Goal: Task Accomplishment & Management: Use online tool/utility

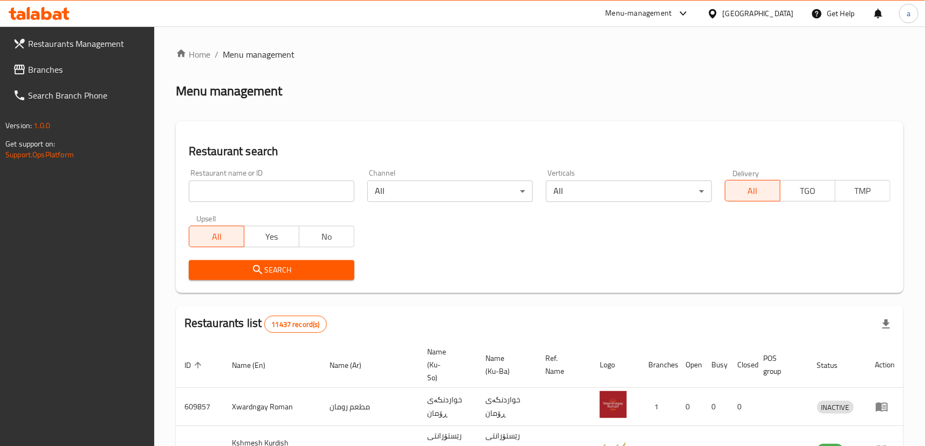
click at [116, 79] on link "Branches" at bounding box center [79, 70] width 150 height 26
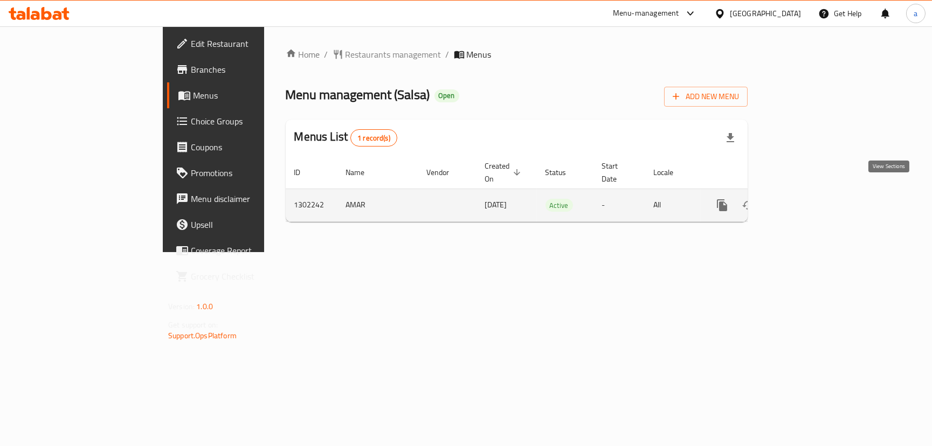
click at [805, 201] on icon "enhanced table" at bounding box center [800, 206] width 10 height 10
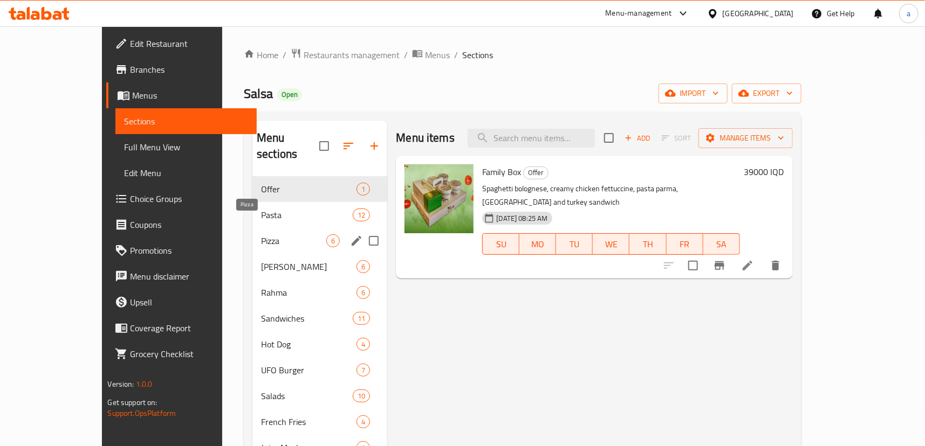
click at [266, 235] on span "Pizza" at bounding box center [293, 241] width 65 height 13
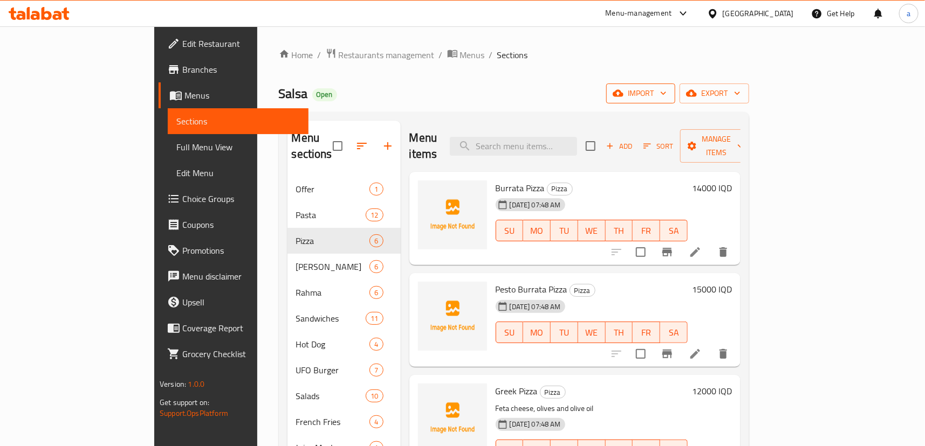
click at [666, 93] on span "import" at bounding box center [641, 93] width 52 height 13
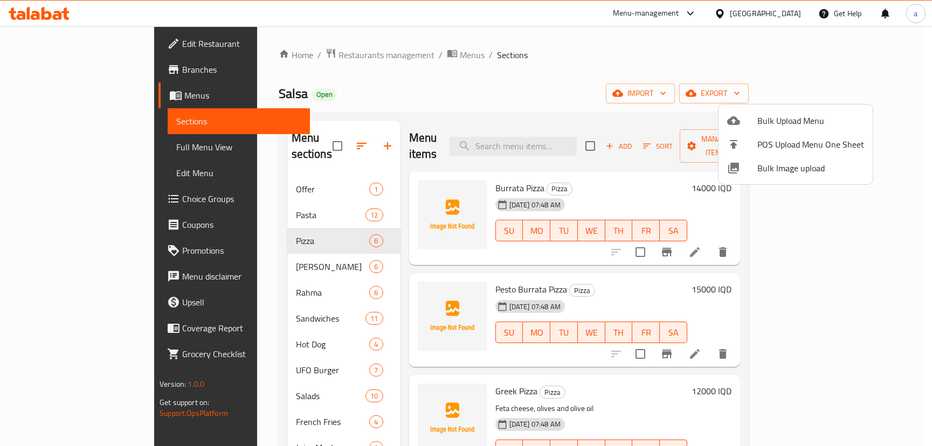
click at [803, 122] on span "Bulk Upload Menu" at bounding box center [811, 120] width 107 height 13
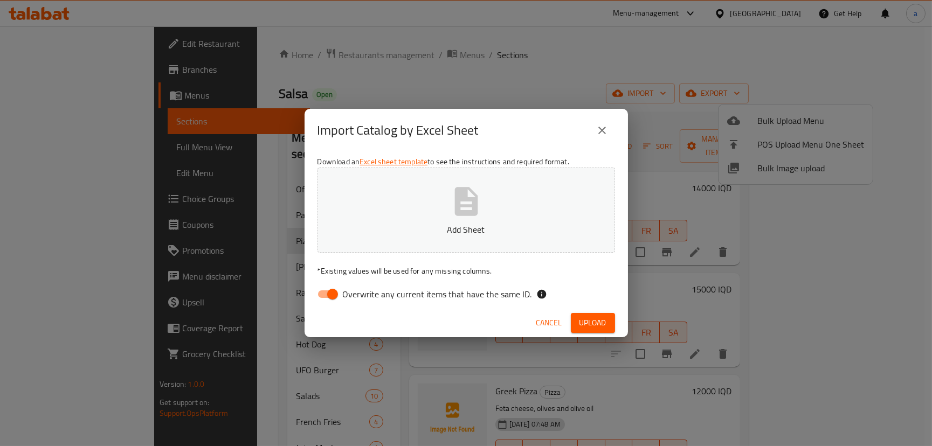
click at [332, 290] on input "Overwrite any current items that have the same ID." at bounding box center [332, 294] width 61 height 20
checkbox input "false"
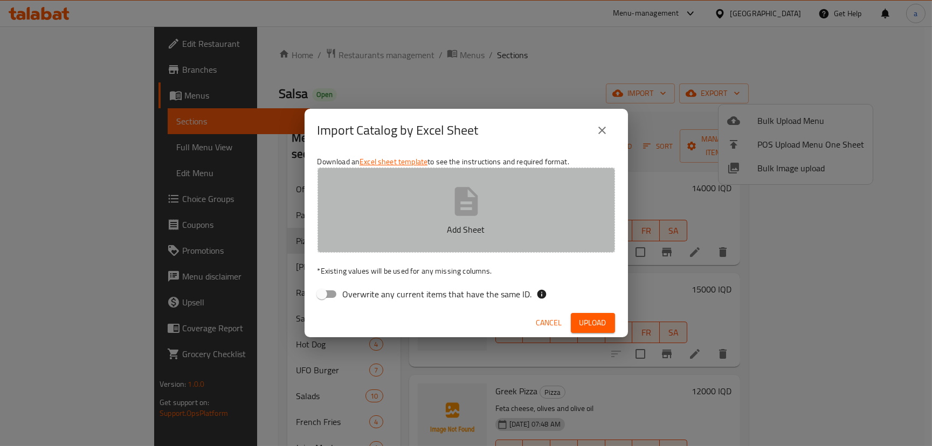
click at [485, 209] on button "Add Sheet" at bounding box center [467, 210] width 298 height 85
click at [458, 219] on button "Add Sheet" at bounding box center [467, 210] width 298 height 85
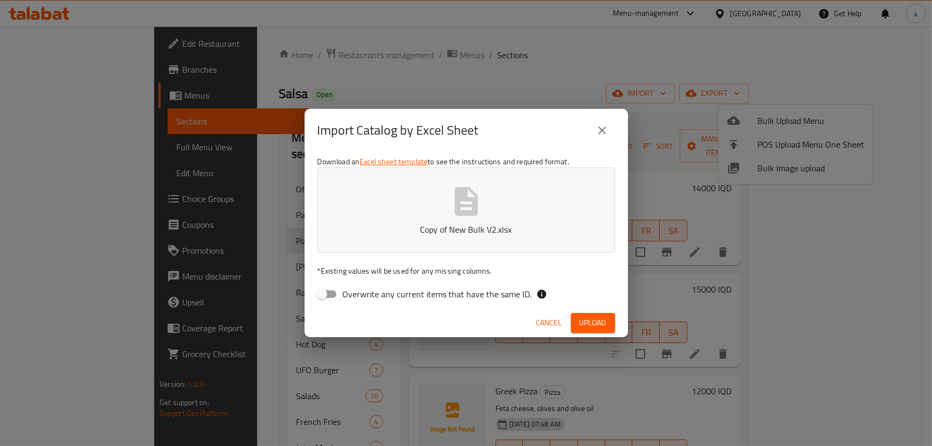
click at [600, 315] on button "Upload" at bounding box center [593, 323] width 44 height 20
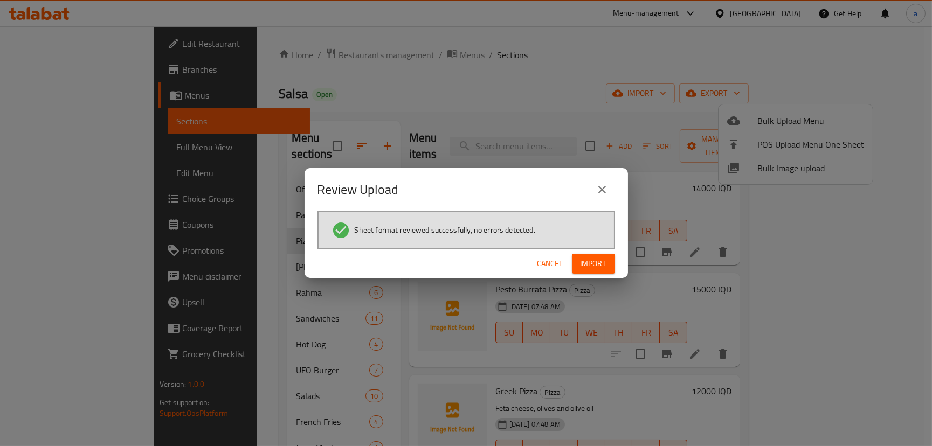
click at [603, 265] on span "Import" at bounding box center [594, 263] width 26 height 13
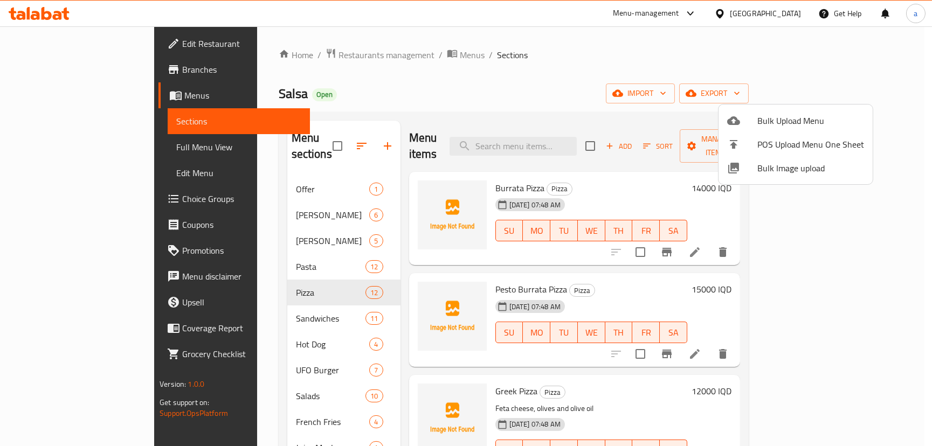
drag, startPoint x: 891, startPoint y: 210, endPoint x: 895, endPoint y: 236, distance: 25.7
click at [895, 236] on div at bounding box center [466, 223] width 932 height 446
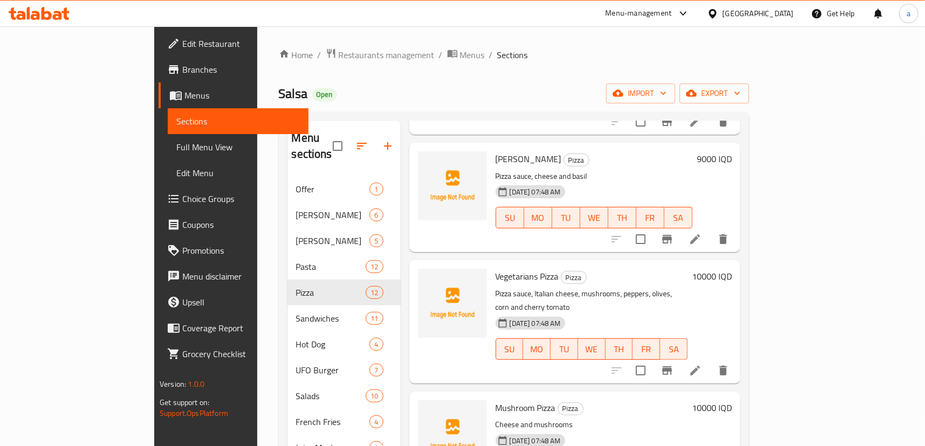
scroll to position [554, 0]
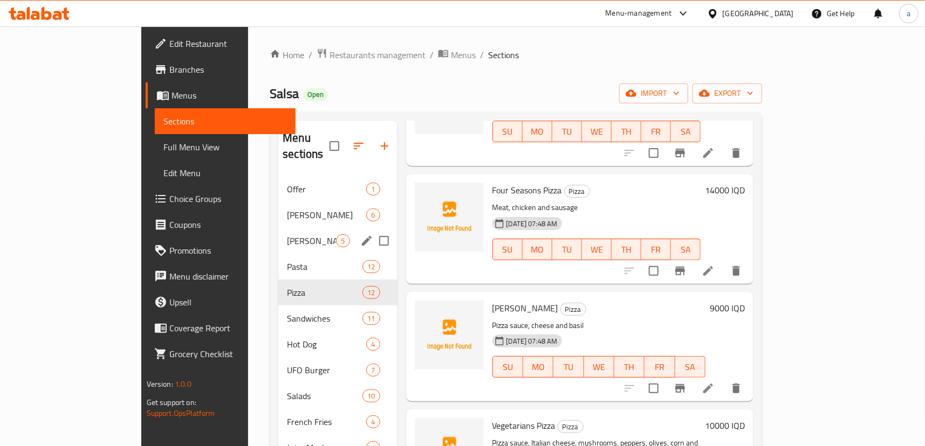
click at [278, 228] on div "ahmed 5" at bounding box center [337, 241] width 119 height 26
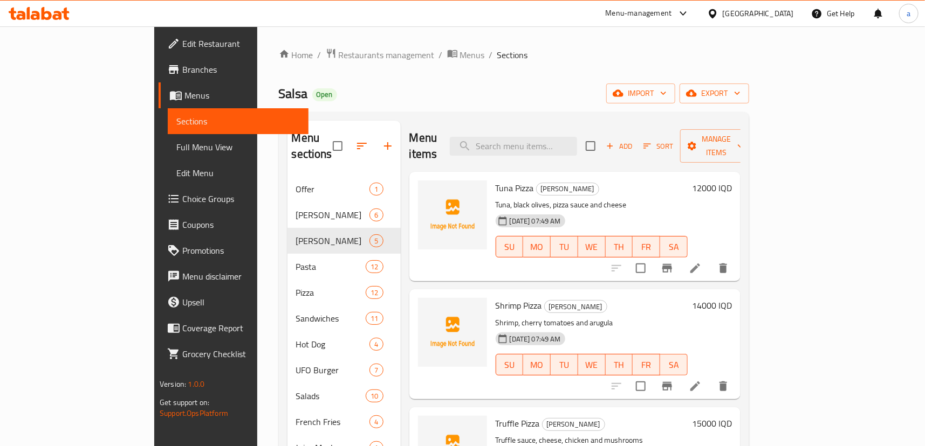
click at [176, 142] on span "Full Menu View" at bounding box center [237, 147] width 123 height 13
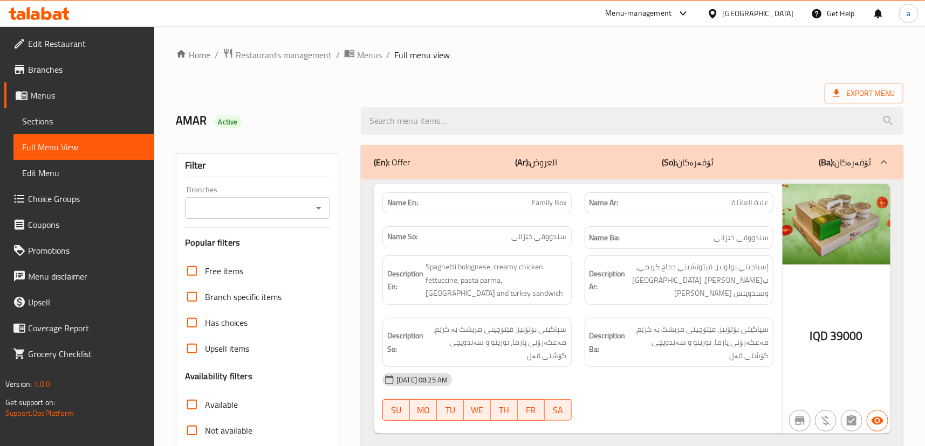
click at [322, 210] on icon "Open" at bounding box center [318, 208] width 13 height 13
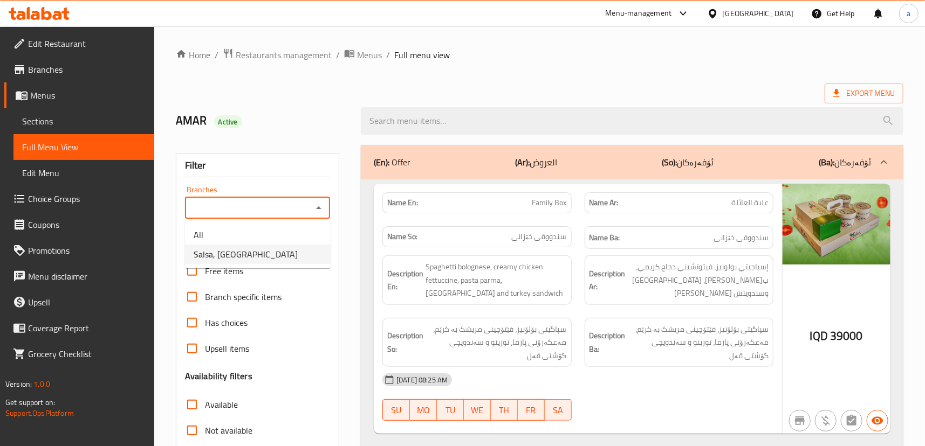
click at [291, 253] on li "Salsa, [GEOGRAPHIC_DATA]" at bounding box center [258, 254] width 146 height 19
type input "Salsa, [GEOGRAPHIC_DATA]"
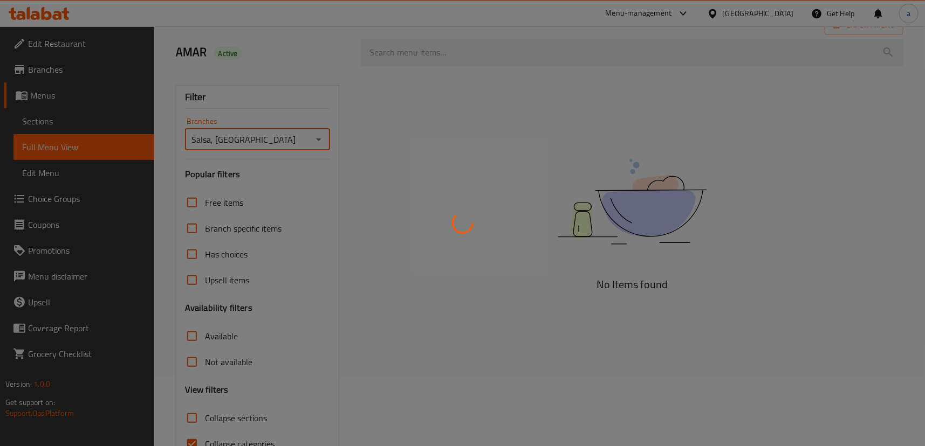
scroll to position [127, 0]
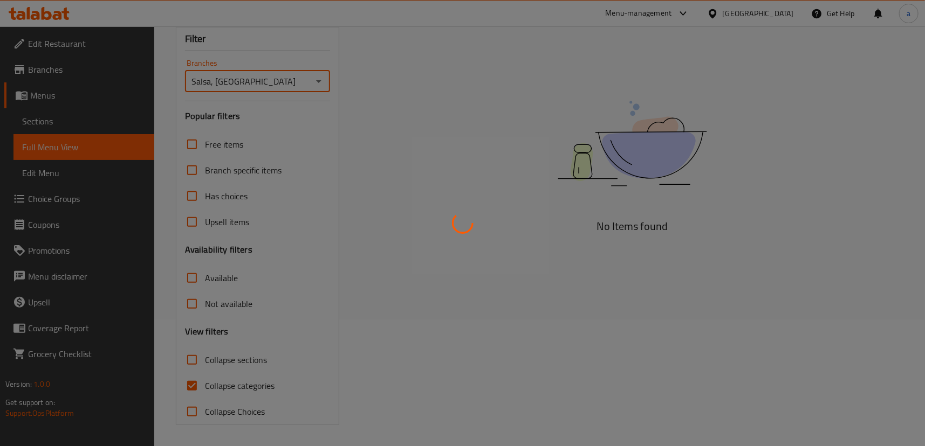
click at [234, 386] on div at bounding box center [462, 223] width 925 height 446
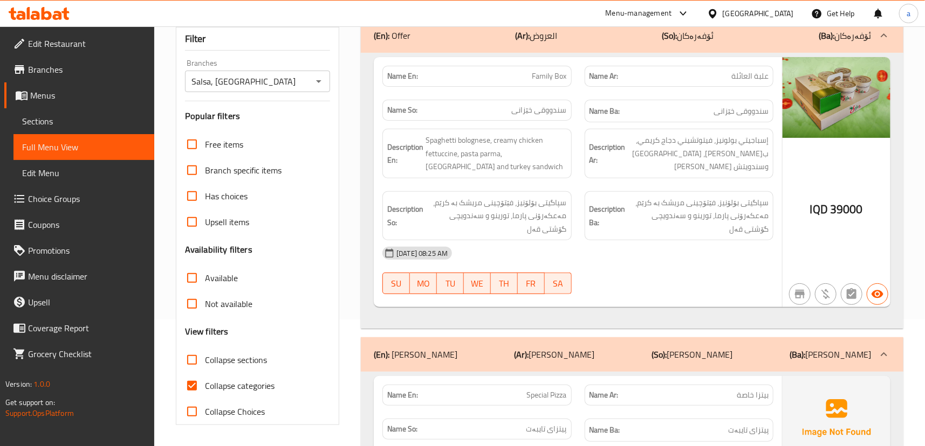
click at [242, 361] on span "Collapse sections" at bounding box center [236, 360] width 62 height 13
click at [205, 361] on input "Collapse sections" at bounding box center [192, 360] width 26 height 26
checkbox input "true"
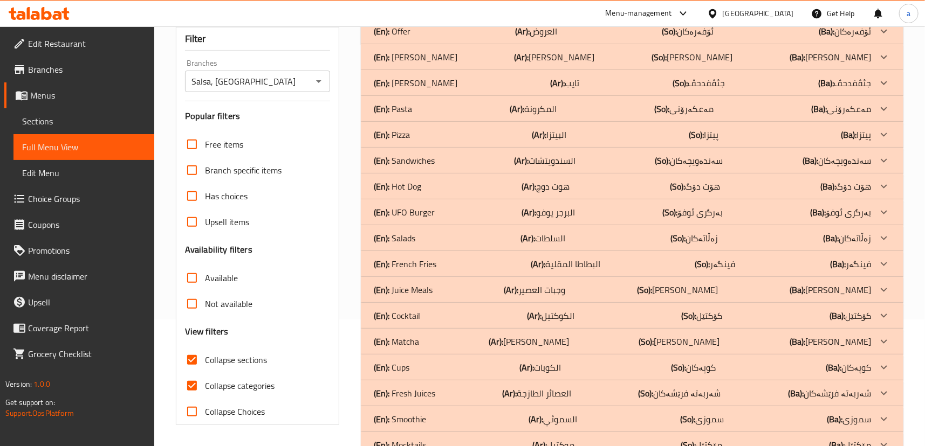
click at [239, 383] on span "Collapse categories" at bounding box center [240, 386] width 70 height 13
click at [205, 383] on input "Collapse categories" at bounding box center [192, 386] width 26 height 26
checkbox input "false"
click at [852, 129] on b "(Ba):" at bounding box center [849, 135] width 16 height 16
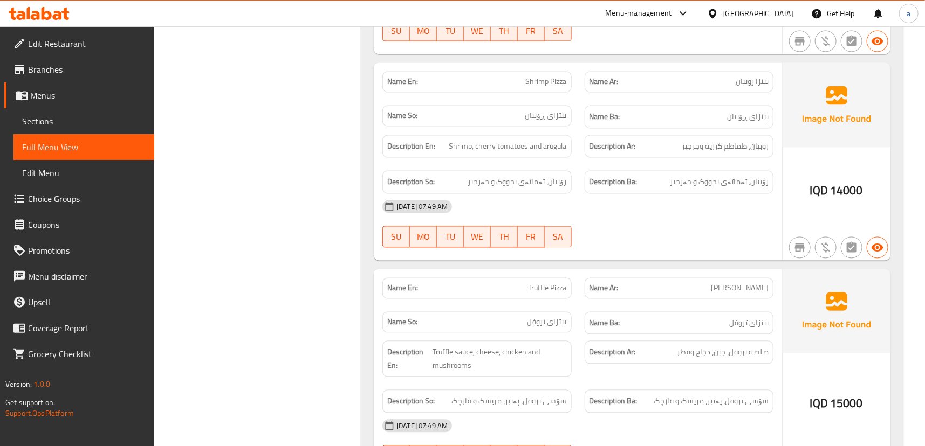
scroll to position [3074, 0]
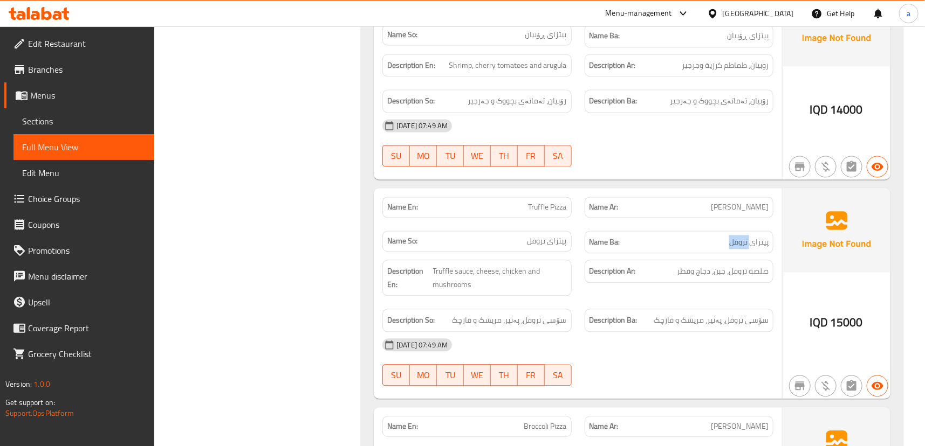
drag, startPoint x: 746, startPoint y: 225, endPoint x: 726, endPoint y: 226, distance: 20.6
click at [726, 236] on h6 "Name Ba: پیتزای تروفل" at bounding box center [678, 242] width 179 height 13
copy span "تروفل"
click at [679, 202] on p "Name Ar: [PERSON_NAME]" at bounding box center [678, 207] width 179 height 11
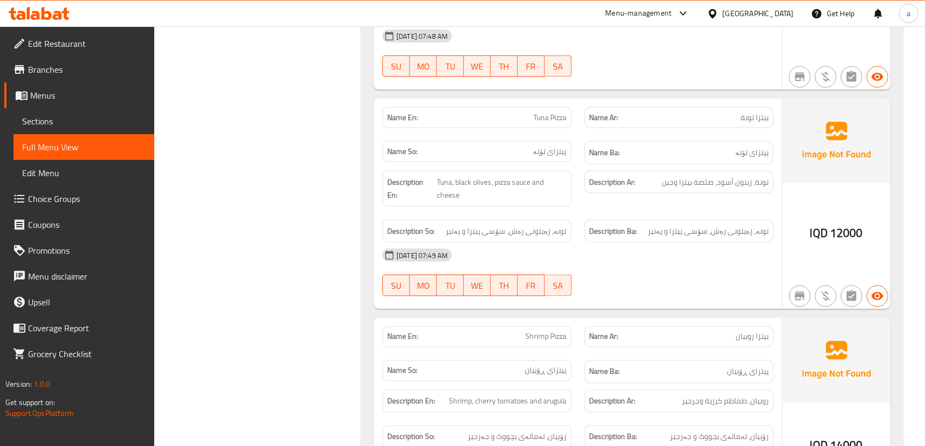
scroll to position [2830, 0]
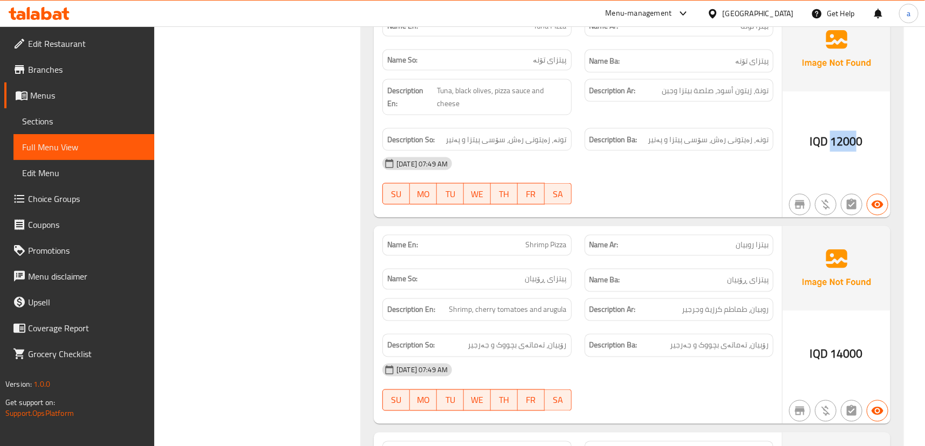
drag, startPoint x: 830, startPoint y: 128, endPoint x: 863, endPoint y: 132, distance: 33.0
click at [863, 130] on div "IQD 12000" at bounding box center [836, 112] width 108 height 211
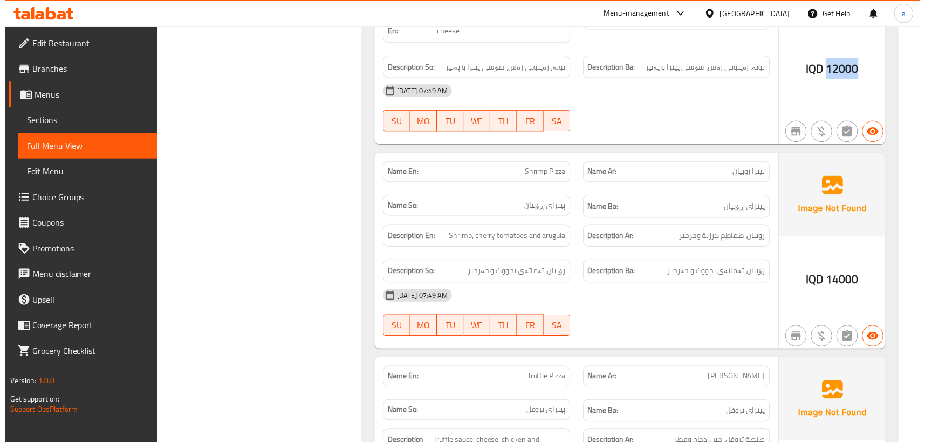
scroll to position [2993, 0]
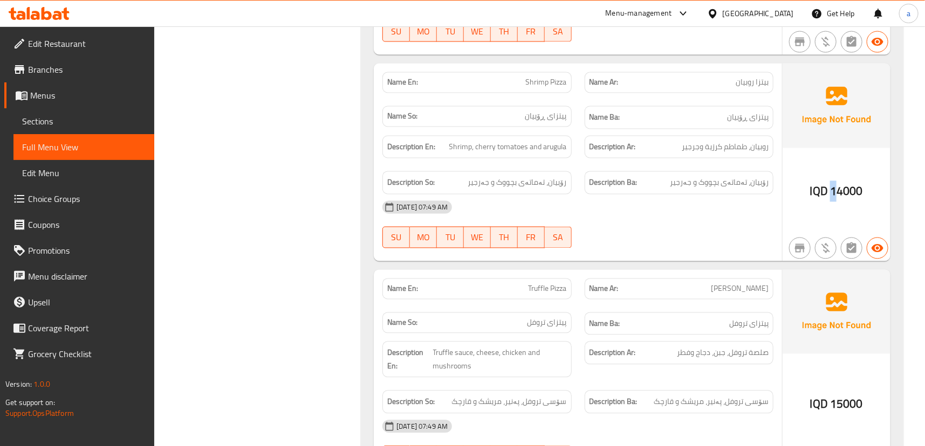
drag, startPoint x: 833, startPoint y: 175, endPoint x: 842, endPoint y: 177, distance: 8.8
click at [842, 181] on span "14000" at bounding box center [846, 191] width 33 height 21
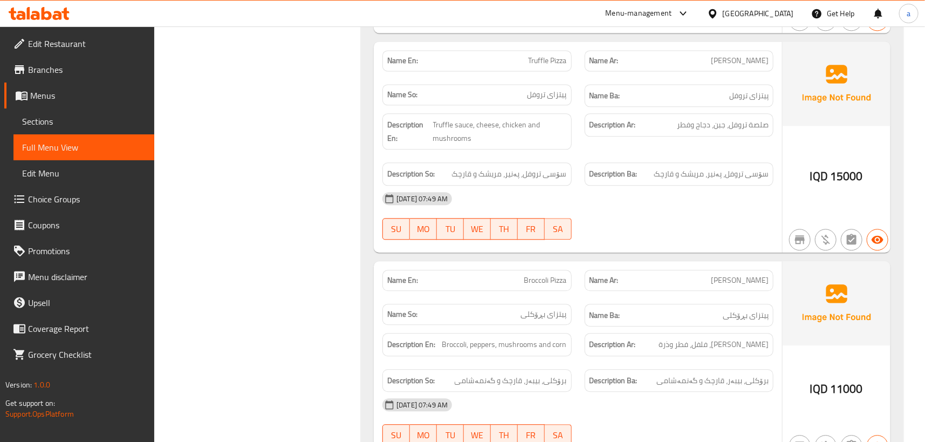
scroll to position [3320, 0]
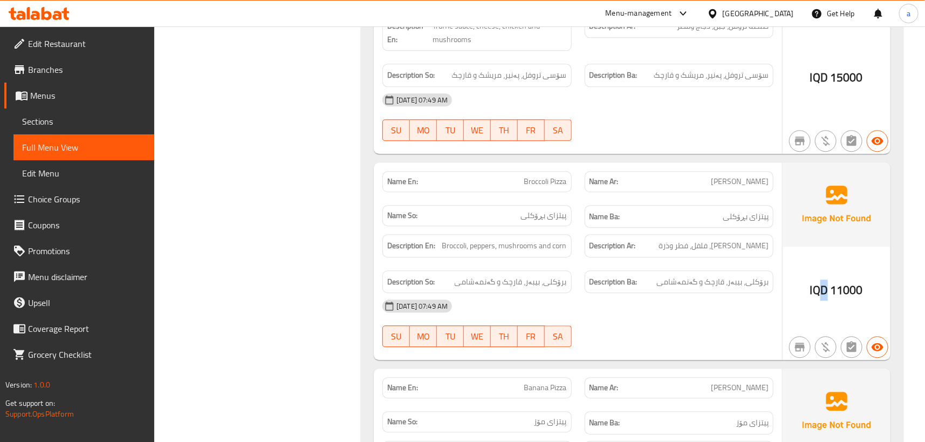
click at [830, 282] on div "IQD 11000" at bounding box center [836, 290] width 53 height 16
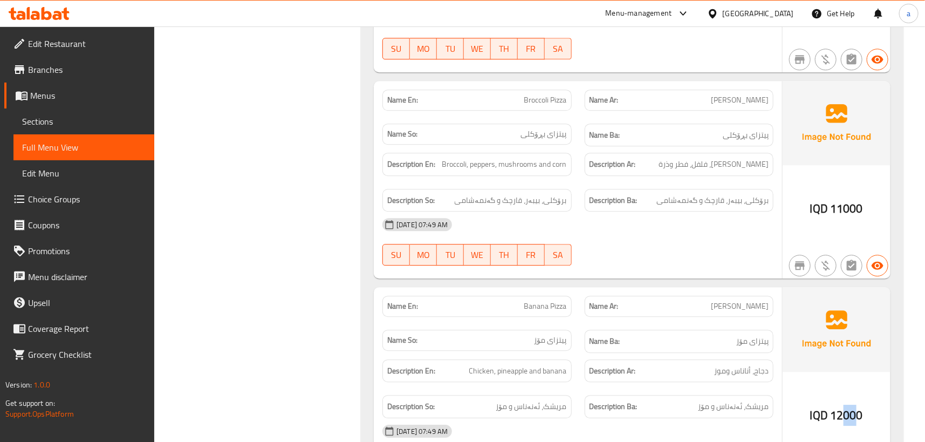
click at [857, 382] on div "IQD 12000" at bounding box center [836, 386] width 108 height 198
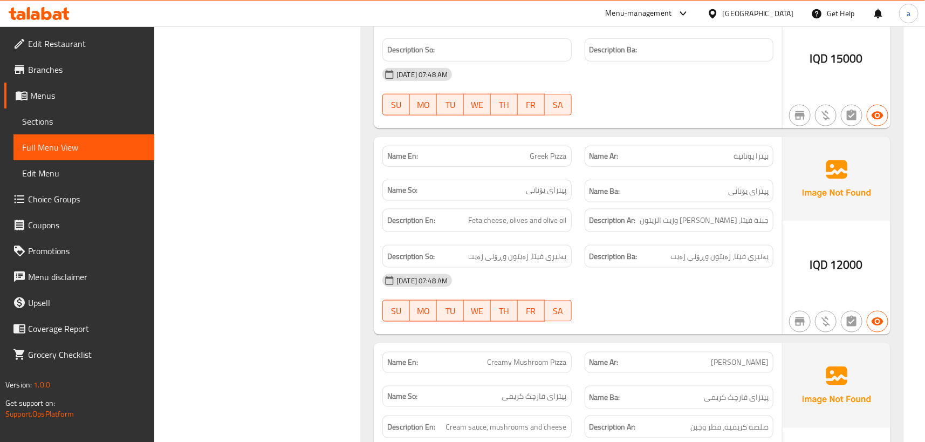
scroll to position [0, 0]
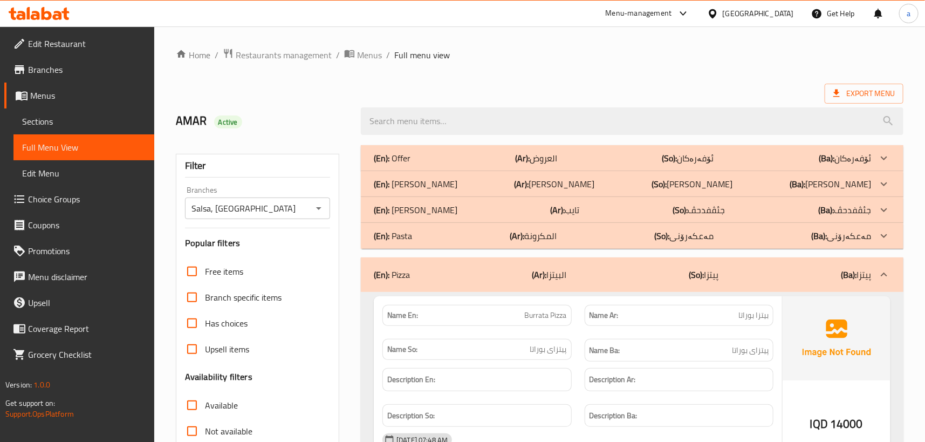
click at [872, 175] on div "(En): [PERSON_NAME] (Ar): [PERSON_NAME] (So): [PERSON_NAME] (Ba): [PERSON_NAME]" at bounding box center [632, 184] width 542 height 26
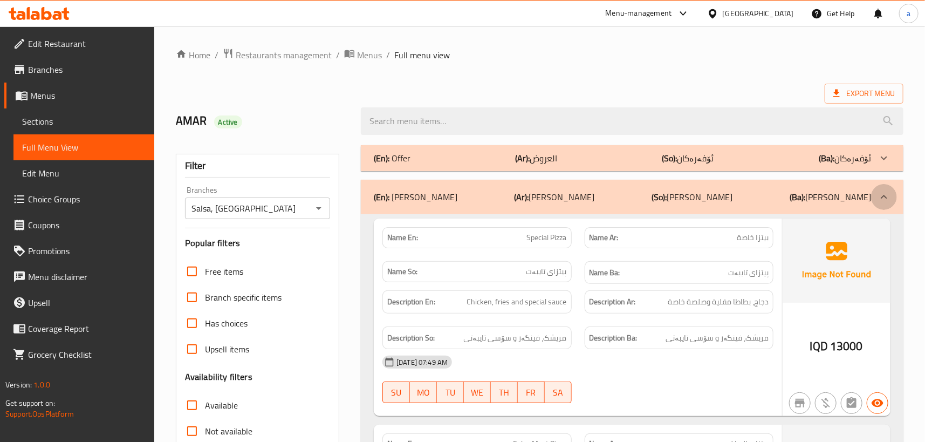
click at [873, 190] on div at bounding box center [884, 197] width 26 height 26
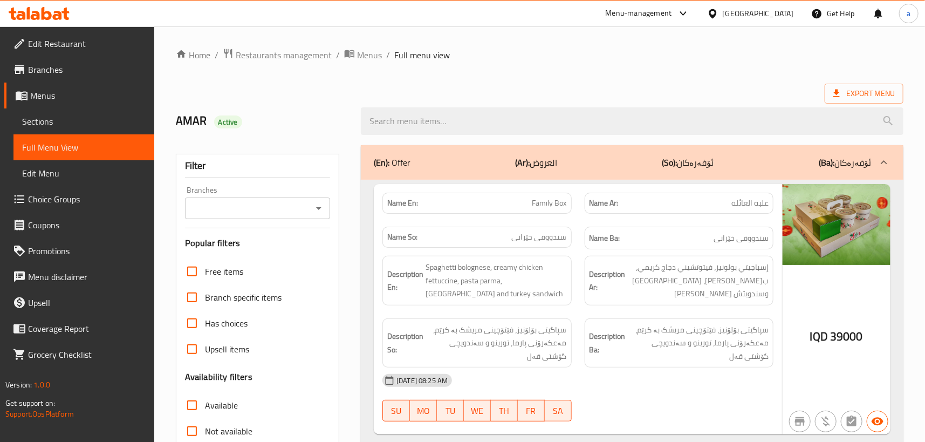
click at [320, 204] on icon "Open" at bounding box center [318, 208] width 13 height 13
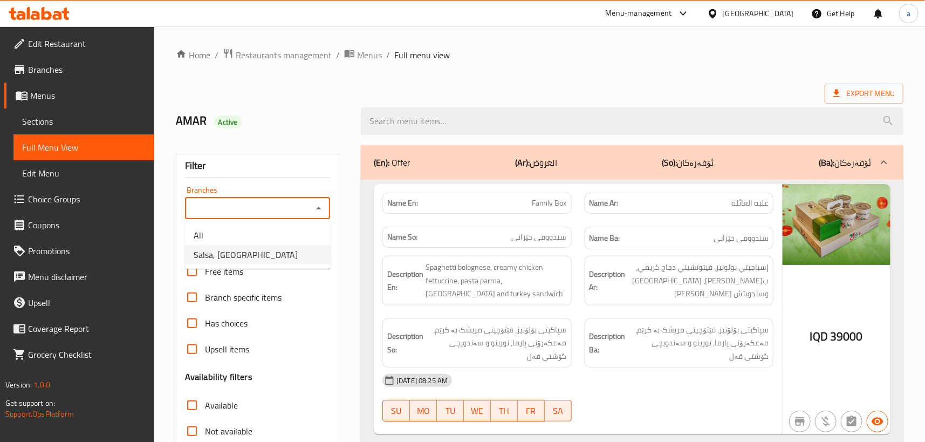
click at [304, 250] on li "Salsa, [GEOGRAPHIC_DATA]" at bounding box center [258, 254] width 146 height 19
type input "Salsa, [GEOGRAPHIC_DATA]"
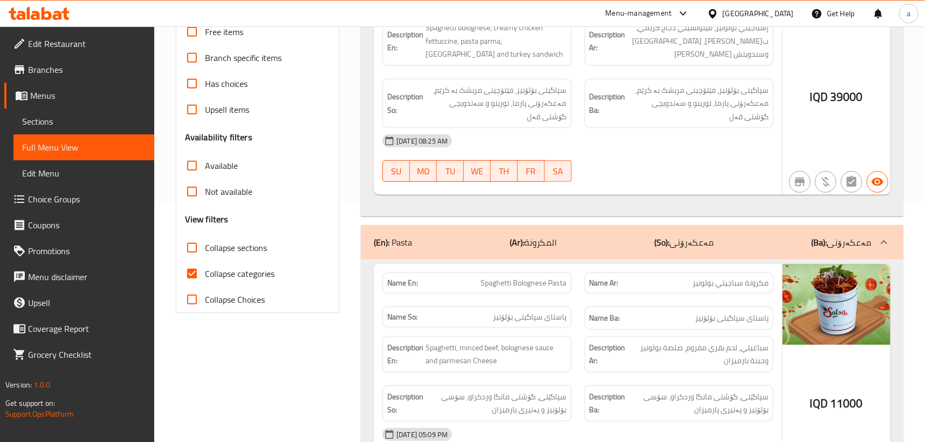
scroll to position [245, 0]
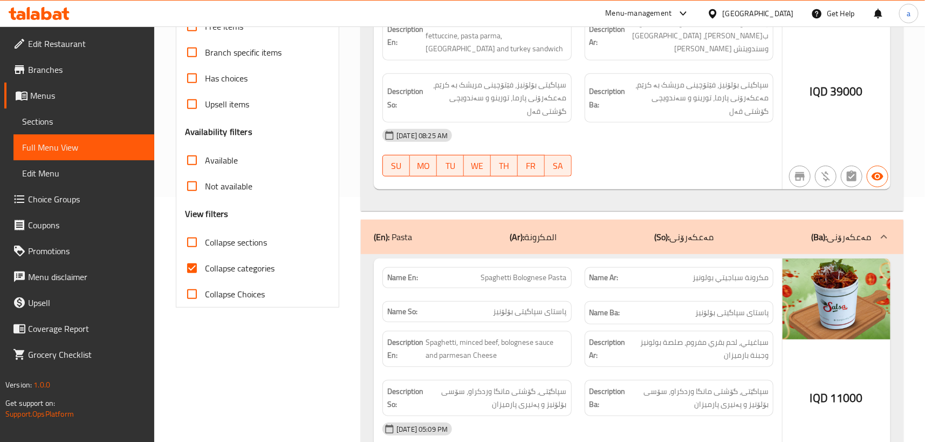
click at [234, 262] on span "Collapse categories" at bounding box center [240, 268] width 70 height 13
click at [205, 261] on input "Collapse categories" at bounding box center [192, 268] width 26 height 26
checkbox input "false"
click at [246, 242] on span "Collapse sections" at bounding box center [236, 242] width 62 height 13
click at [205, 242] on input "Collapse sections" at bounding box center [192, 242] width 26 height 26
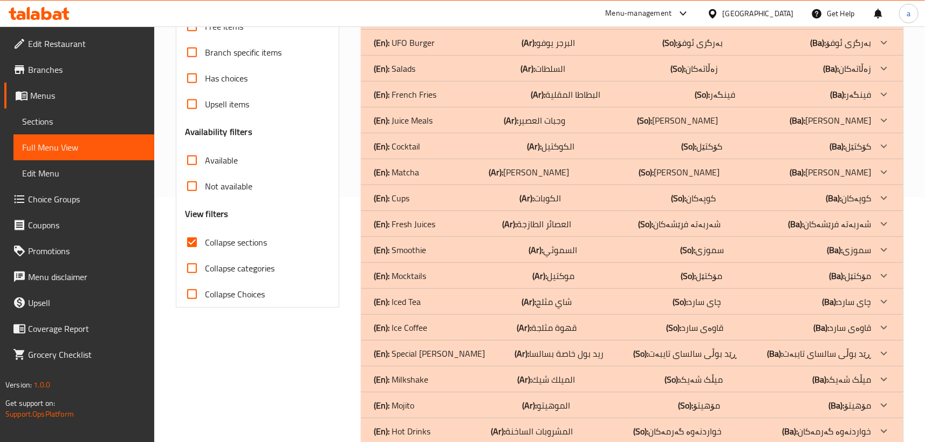
click at [246, 242] on span "Collapse sections" at bounding box center [236, 242] width 62 height 13
click at [205, 242] on input "Collapse sections" at bounding box center [192, 242] width 26 height 26
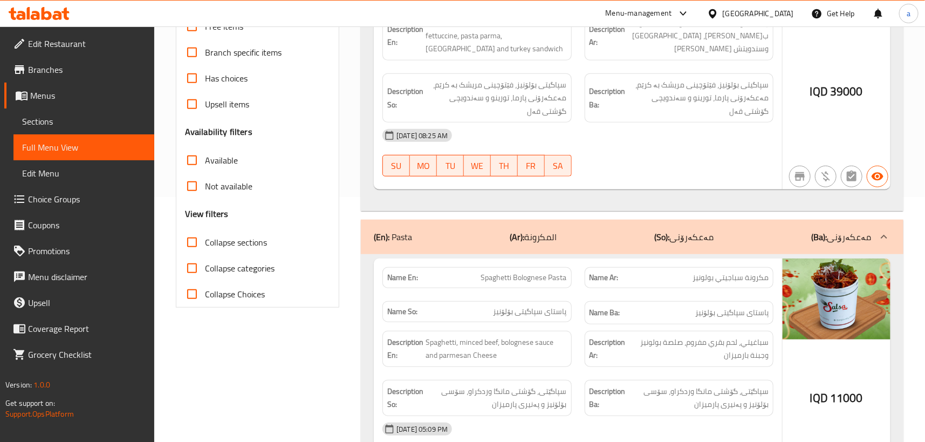
scroll to position [81, 0]
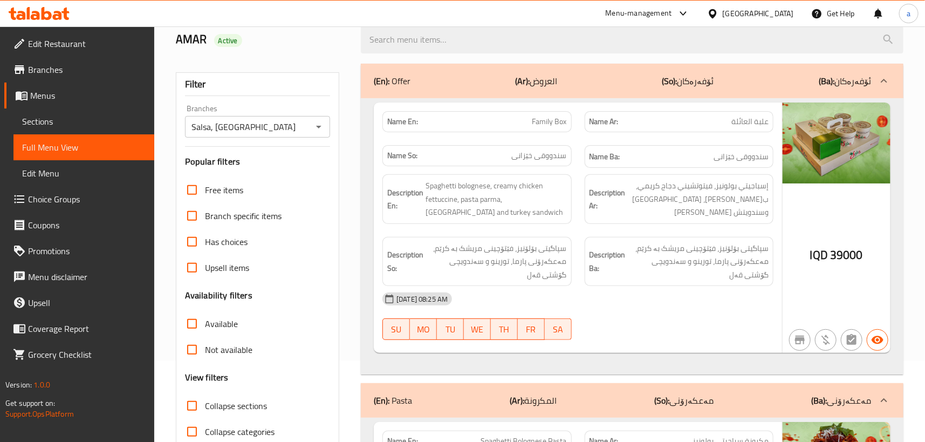
click at [243, 404] on span "Collapse sections" at bounding box center [236, 405] width 62 height 13
click at [205, 404] on input "Collapse sections" at bounding box center [192, 406] width 26 height 26
checkbox input "true"
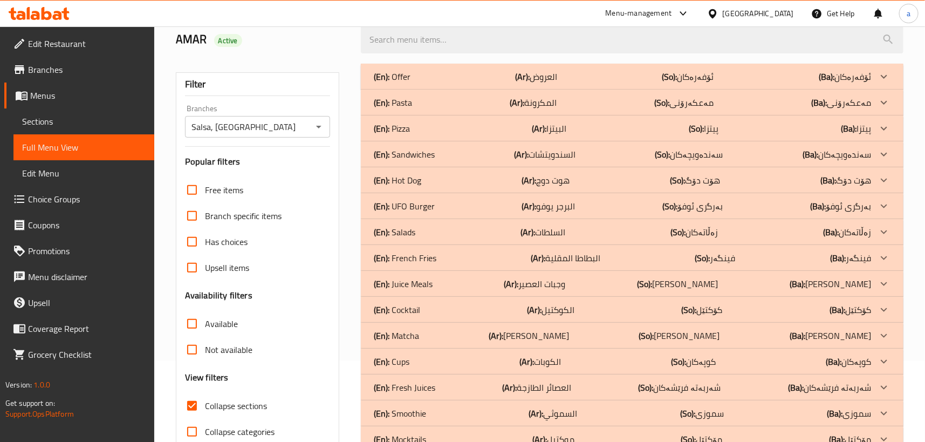
click at [872, 134] on div at bounding box center [884, 128] width 26 height 26
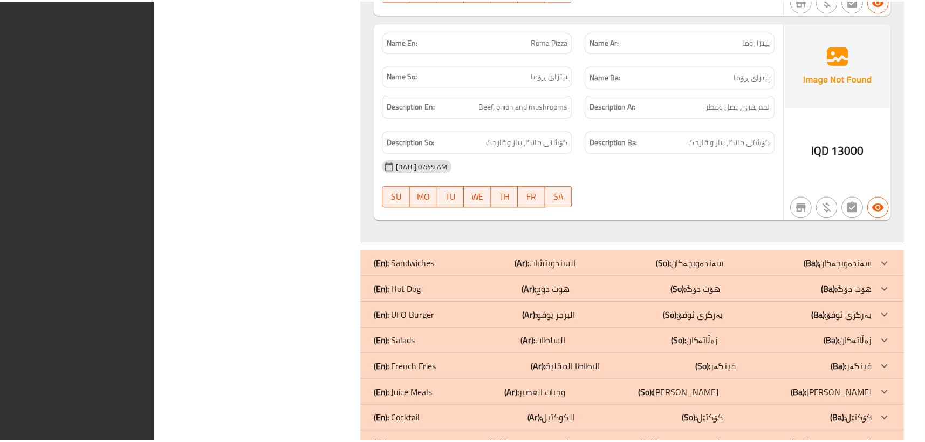
scroll to position [6284, 0]
